Goal: Download file/media

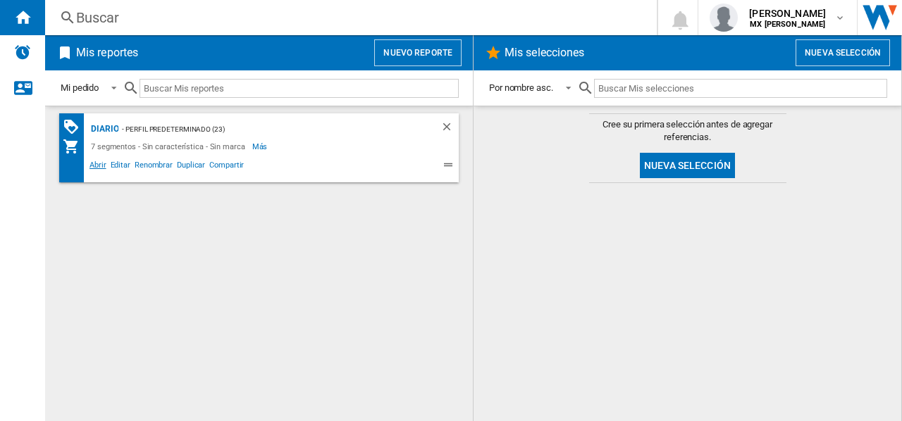
click at [96, 168] on span "Abrir" at bounding box center [97, 166] width 21 height 17
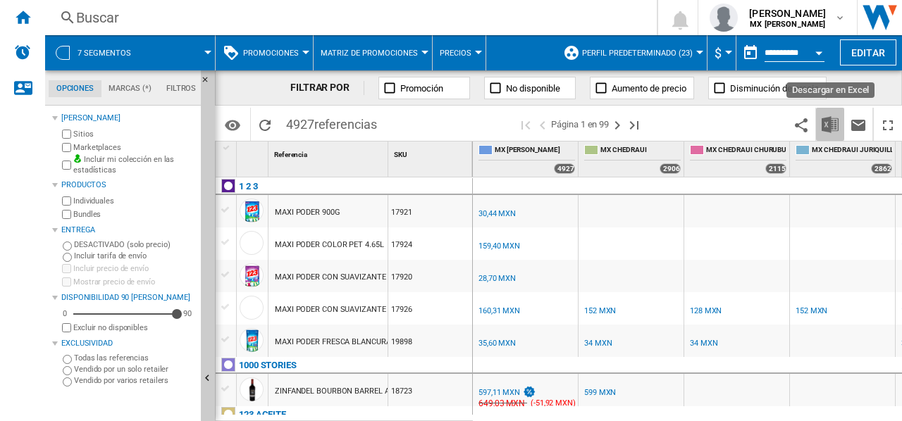
click at [832, 125] on img "Descargar en Excel" at bounding box center [829, 124] width 17 height 17
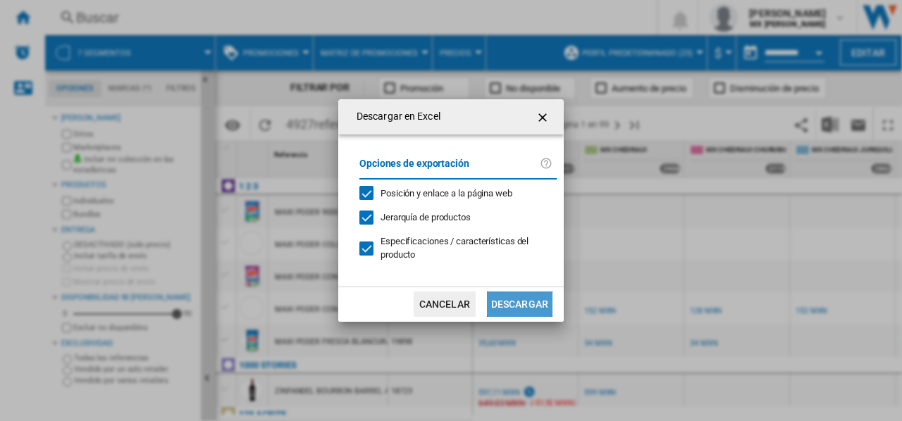
click at [528, 313] on button "Descargar" at bounding box center [520, 304] width 66 height 25
